Goal: Obtain resource: Obtain resource

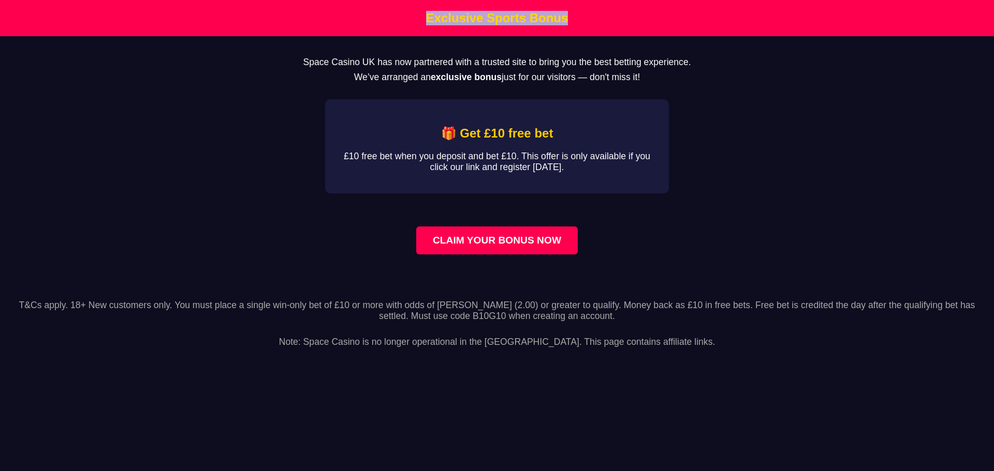
click at [587, 13] on h1 "Exclusive Sports Bonus" at bounding box center [497, 18] width 988 height 14
drag, startPoint x: 300, startPoint y: 62, endPoint x: 706, endPoint y: 65, distance: 406.2
click at [706, 65] on p "Space Casino UK has now partnered with a trusted site to bring you the best bet…" at bounding box center [497, 62] width 960 height 11
copy p "Space Casino UK has now partnered with a trusted site to bring you the best bet…"
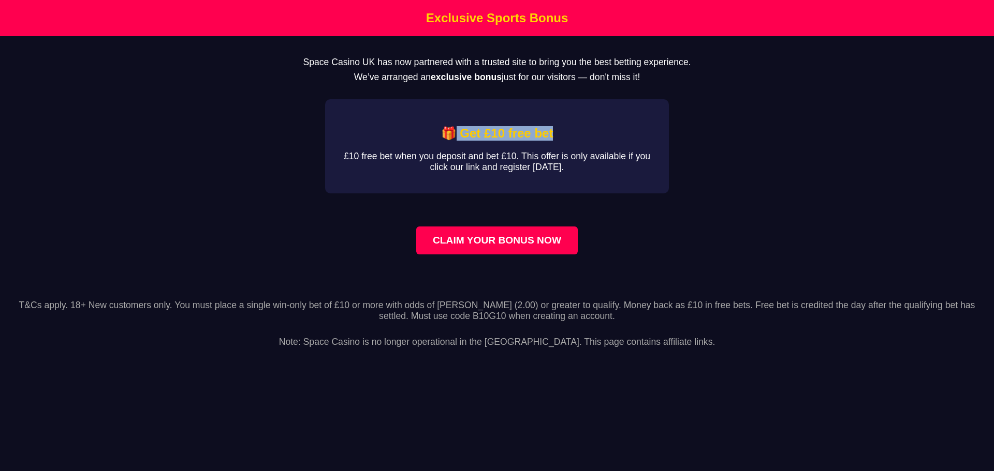
drag, startPoint x: 455, startPoint y: 136, endPoint x: 560, endPoint y: 137, distance: 105.1
click at [560, 137] on h2 "🎁 Get £10 free bet" at bounding box center [497, 133] width 310 height 14
copy h2 "Get £10 free bet"
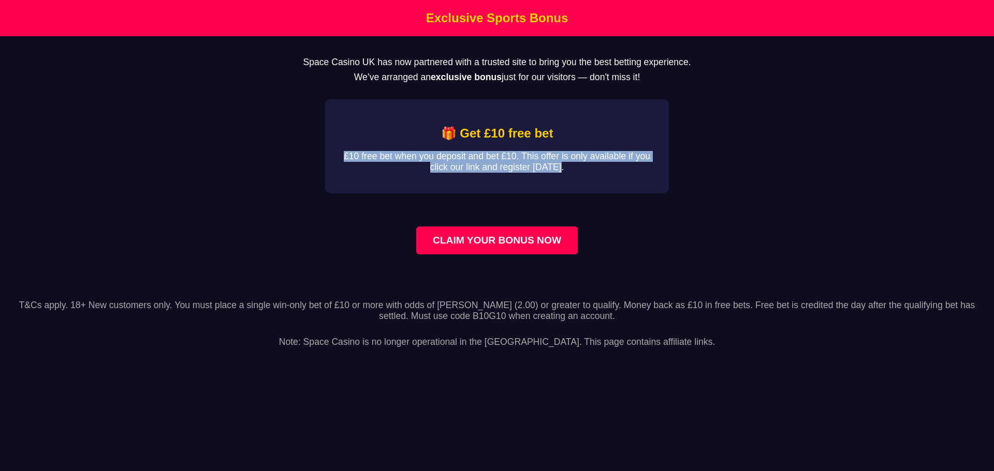
drag, startPoint x: 569, startPoint y: 176, endPoint x: 336, endPoint y: 163, distance: 233.2
click at [336, 163] on div "🎁 Get £10 free bet £10 free bet when you deposit and bet £10. This offer is onl…" at bounding box center [497, 146] width 344 height 94
copy p "£10 free bet when you deposit and bet £10. This offer is only available if you …"
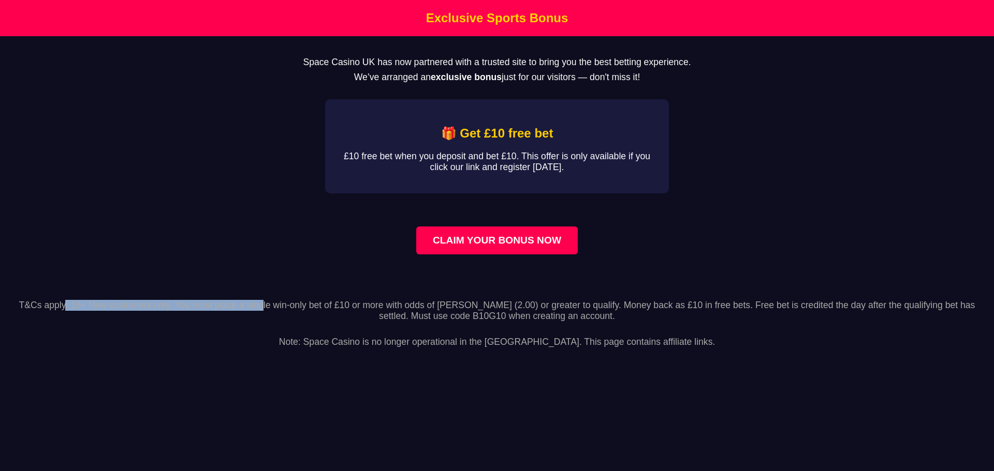
drag, startPoint x: 12, startPoint y: 316, endPoint x: 215, endPoint y: 310, distance: 202.4
click at [215, 310] on p "T&Cs apply. 18+ New customers only. You must place a single win-only bet of £10…" at bounding box center [496, 311] width 977 height 22
click at [200, 316] on p "T&Cs apply. 18+ New customers only. You must place a single win-only bet of £10…" at bounding box center [496, 311] width 977 height 22
drag, startPoint x: 9, startPoint y: 317, endPoint x: 655, endPoint y: 323, distance: 645.8
click at [655, 322] on p "T&Cs apply. 18+ New customers only. You must place a single win-only bet of £10…" at bounding box center [496, 311] width 977 height 22
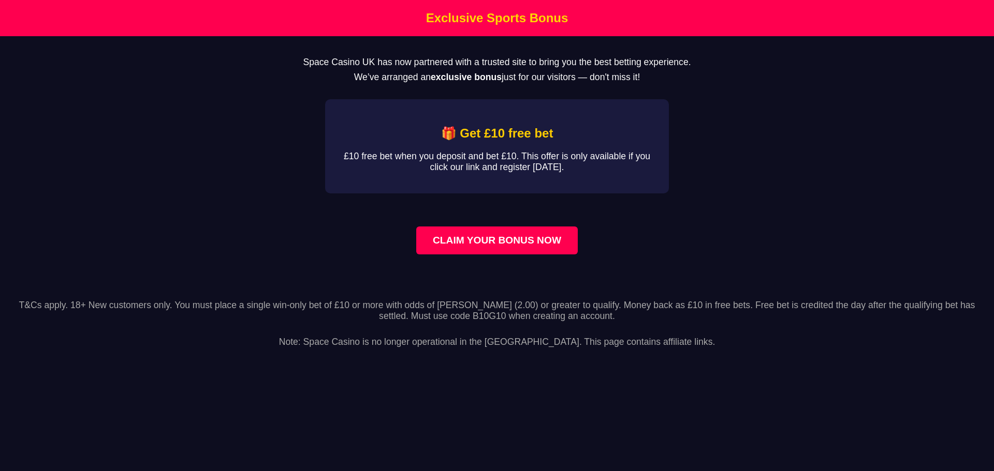
copy p "T&Cs apply. 18+ New customers only. You must place a single win-only bet of £10…"
